Goal: Task Accomplishment & Management: Complete application form

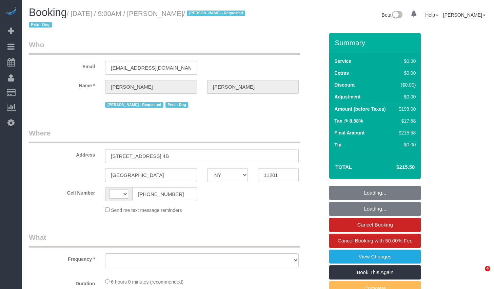
select select "NY"
select select "string:[GEOGRAPHIC_DATA]"
select select "object:702"
select select "spot1"
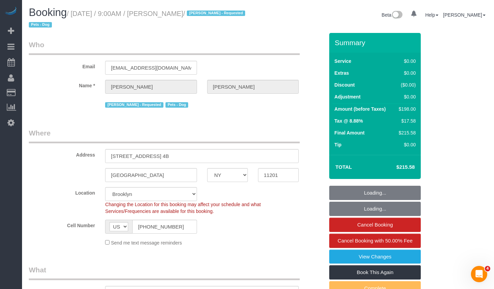
select select "string:stripe-pm_1QRarJ4VGloSiKo7f1CdWVbw"
select select "2"
select select "number:57"
select select "number:72"
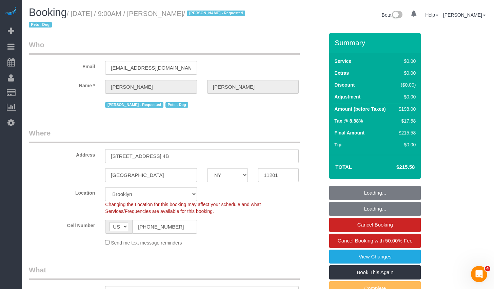
select select "number:13"
select select "number:5"
select select "object:1335"
select select "2"
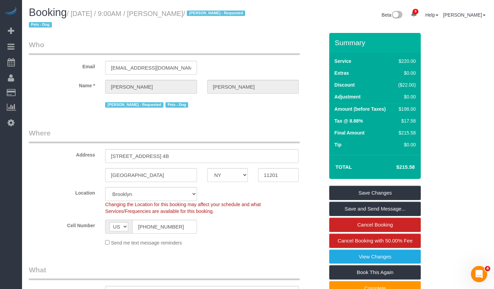
drag, startPoint x: 175, startPoint y: 14, endPoint x: 216, endPoint y: 15, distance: 41.4
click at [216, 15] on small "/ September 02, 2025 / 9:00AM / Gary Bennett / Alton Jasper - Requested Pets - …" at bounding box center [138, 19] width 219 height 19
copy small "Gary Bennett"
drag, startPoint x: 77, startPoint y: 13, endPoint x: 215, endPoint y: 15, distance: 138.5
click at [215, 15] on small "/ September 02, 2025 / 9:00AM / Gary Bennett / Alton Jasper - Requested Pets - …" at bounding box center [138, 19] width 219 height 19
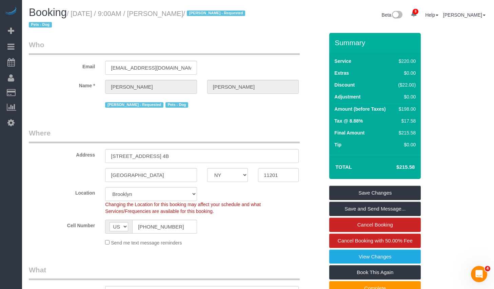
copy small "September 02, 2025 / 9:00AM / Gary Bennett"
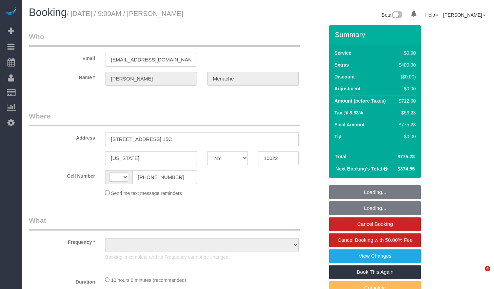
select select "NY"
select select "string:[GEOGRAPHIC_DATA]"
select select "object:703"
select select "2"
select select "spot1"
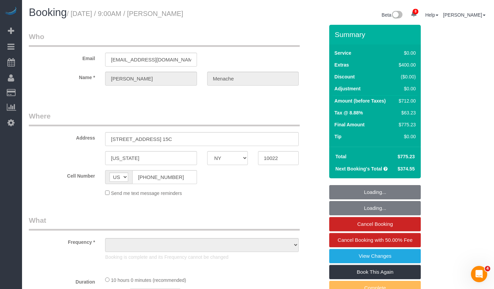
select select "number:56"
select select "number:70"
select select "number:15"
select select "number:5"
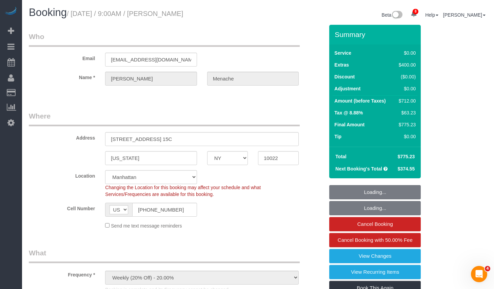
select select "object:1366"
select select "string:stripe-pm_1S14GQ4VGloSiKo7FtdT7e7N"
select select "2"
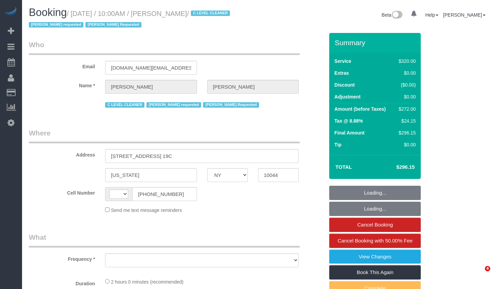
select select "NY"
select select "number:89"
select select "number:90"
select select "number:15"
select select "number:5"
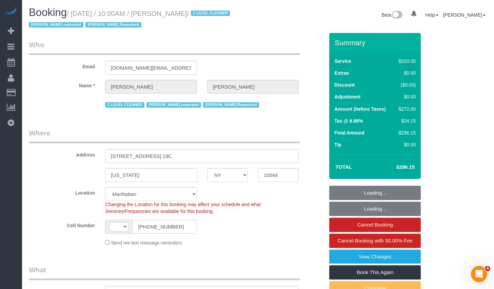
select select "string:[GEOGRAPHIC_DATA]"
select select "object:940"
select select "2"
select select "spot1"
drag, startPoint x: 0, startPoint y: 0, endPoint x: 224, endPoint y: 15, distance: 224.4
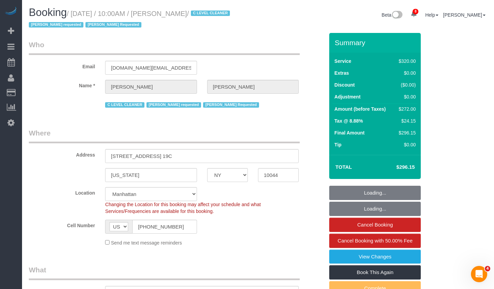
click at [224, 15] on small "/ September 02, 2025 / 10:00AM / Sergio Moreno / C LEVEL CLEANER Geraldin Basti…" at bounding box center [130, 19] width 203 height 19
select select "object:948"
copy small "Sergio Moreno"
select select "string:stripe-pm_1OfFBT4VGloSiKo7Bq2FZQac"
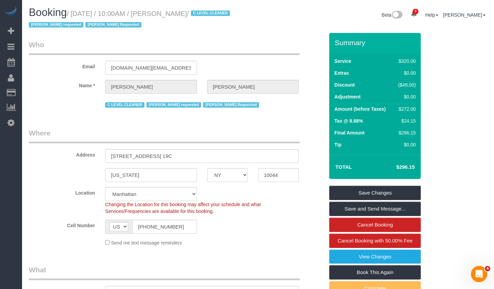
drag, startPoint x: 77, startPoint y: 13, endPoint x: 223, endPoint y: 14, distance: 146.3
click at [223, 14] on small "/ September 02, 2025 / 10:00AM / Sergio Moreno / C LEVEL CLEANER Geraldin Basti…" at bounding box center [130, 19] width 203 height 19
copy small "September 02, 2025 / 10:00AM / Sergio Moreno"
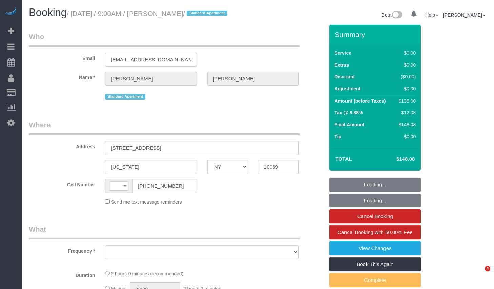
select select "NY"
select select "number:89"
select select "number:90"
select select "number:15"
select select "number:5"
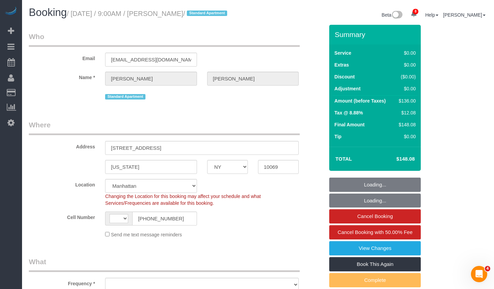
select select "string:stripe-pm_1QlJZ24VGloSiKo7pgGoIAXz"
select select "string:[GEOGRAPHIC_DATA]"
select select "object:847"
select select "spot1"
select select "object:958"
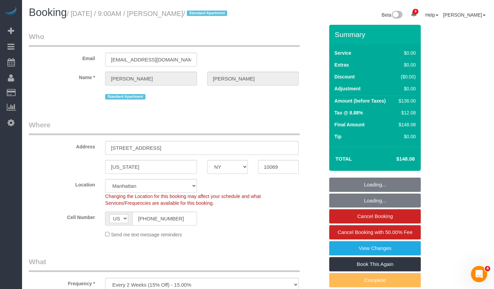
select select "1"
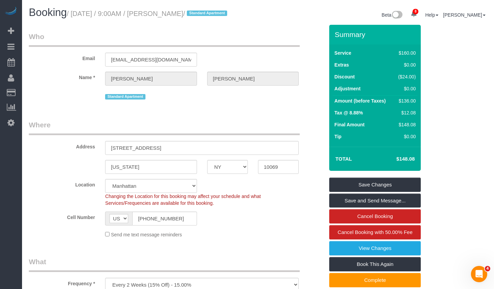
drag, startPoint x: 175, startPoint y: 15, endPoint x: 214, endPoint y: 17, distance: 39.1
click at [214, 17] on small "/ September 02, 2025 / 9:00AM / Liz Huizenga / Standard Apartment" at bounding box center [148, 13] width 163 height 7
copy small "Liz Huizenga"
drag, startPoint x: 77, startPoint y: 14, endPoint x: 213, endPoint y: 15, distance: 136.4
click at [213, 15] on small "/ September 02, 2025 / 9:00AM / Liz Huizenga / Standard Apartment" at bounding box center [148, 13] width 163 height 7
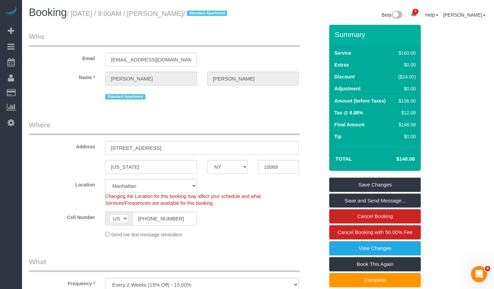
copy small "September 02, 2025 / 9:00AM / Liz Huizenga"
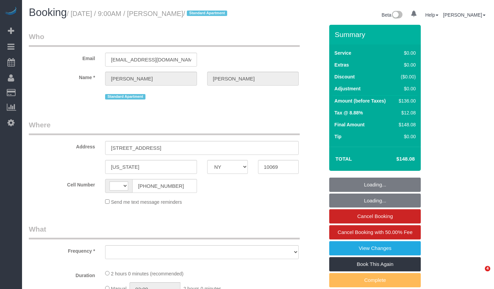
select select "NY"
select select "string:[GEOGRAPHIC_DATA]"
select select "object:425"
select select "number:89"
select select "number:90"
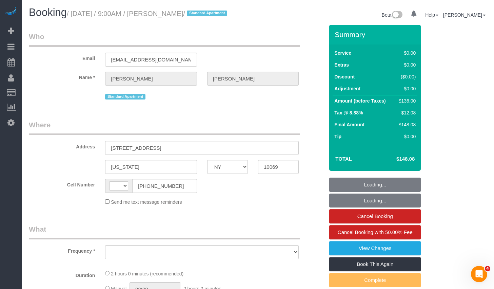
select select "number:15"
select select "number:5"
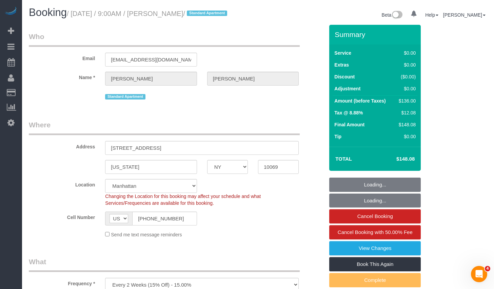
select select "object:851"
select select "string:stripe-pm_1QlJZ24VGloSiKo7pgGoIAXz"
select select "spot1"
select select "1"
click at [175, 225] on input "[PHONE_NUMBER]" at bounding box center [164, 218] width 64 height 14
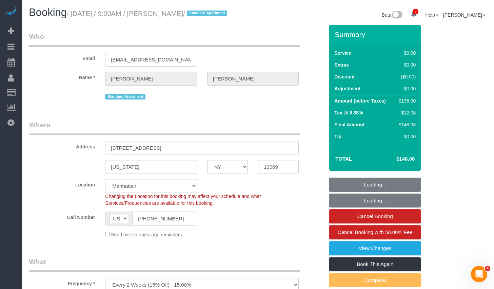
select select "1"
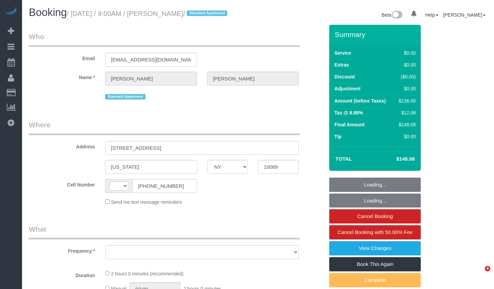
select select "NY"
select select "string:[GEOGRAPHIC_DATA]"
select select "object:696"
select select "string:stripe-pm_1QlJZ24VGloSiKo7pgGoIAXz"
select select "number:89"
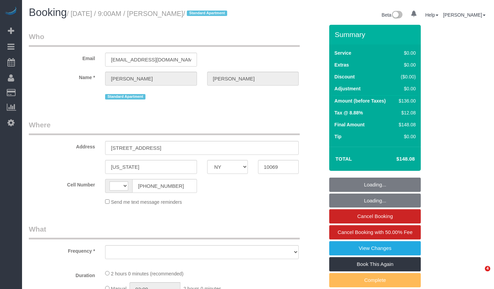
select select "number:90"
select select "number:15"
select select "number:5"
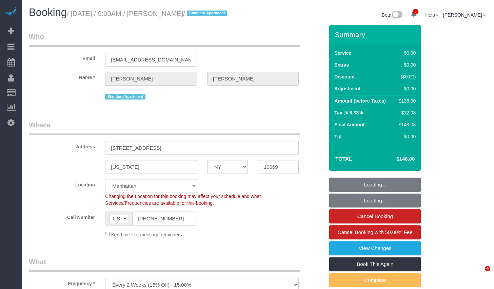
select select "object:955"
select select "spot1"
select select "1"
